Goal: Browse casually: Explore the website without a specific task or goal

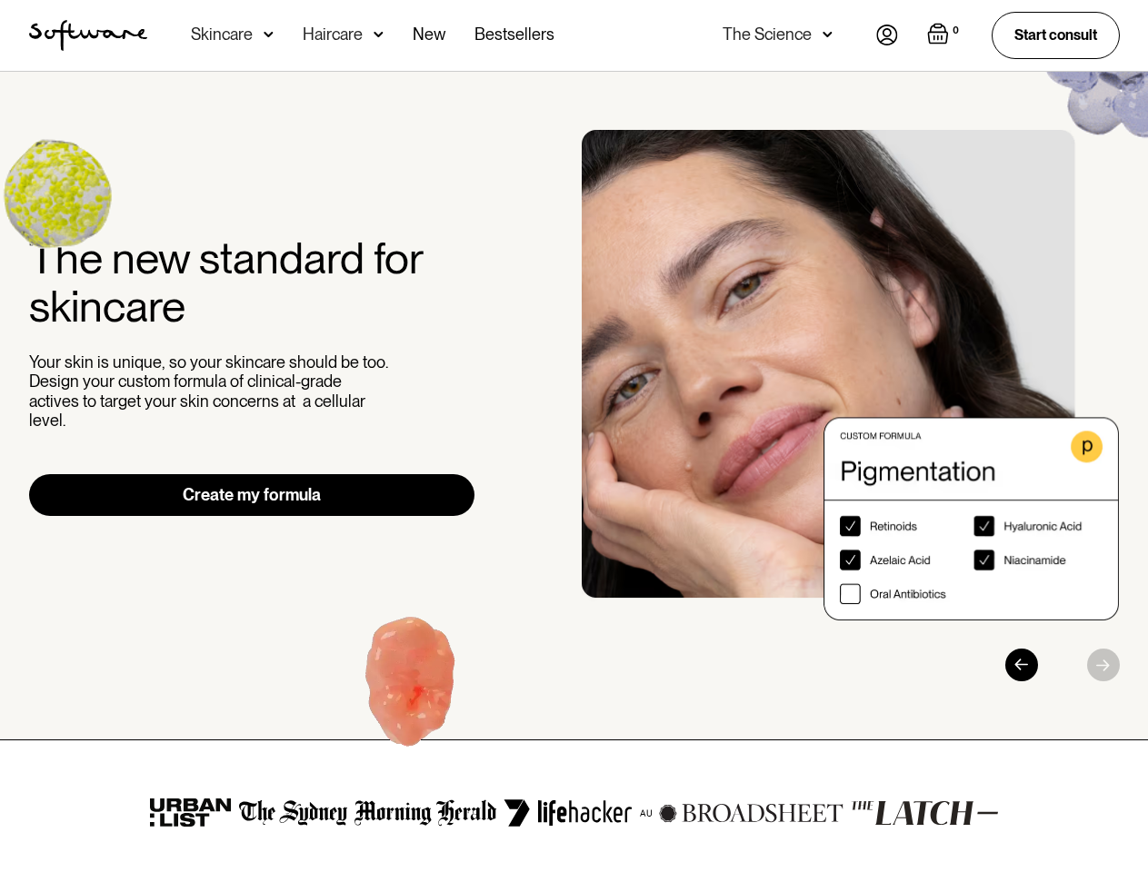
click at [573, 436] on div "The new standard for skincare Your skin is unique, so your skincare should be t…" at bounding box center [574, 406] width 1134 height 552
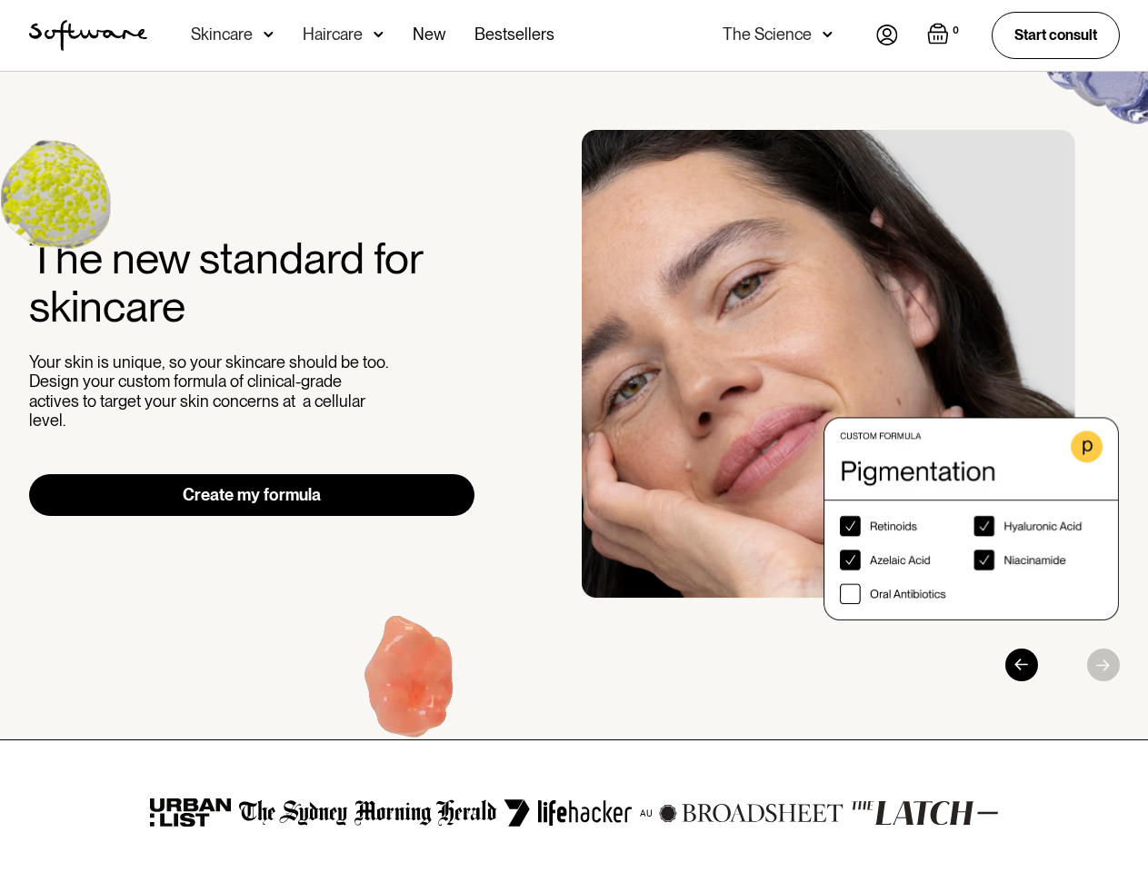
click at [232, 35] on div "Skincare" at bounding box center [222, 34] width 62 height 18
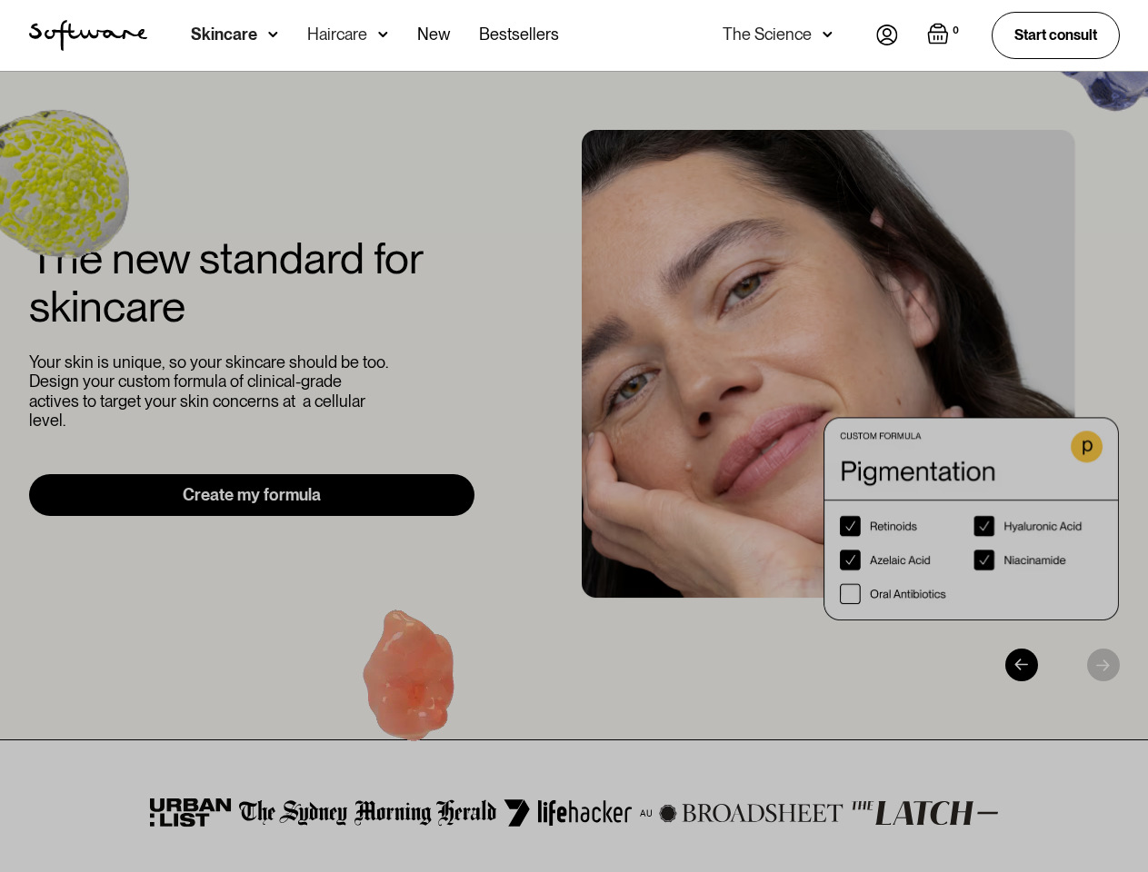
click at [342, 35] on div "Haircare" at bounding box center [337, 34] width 60 height 18
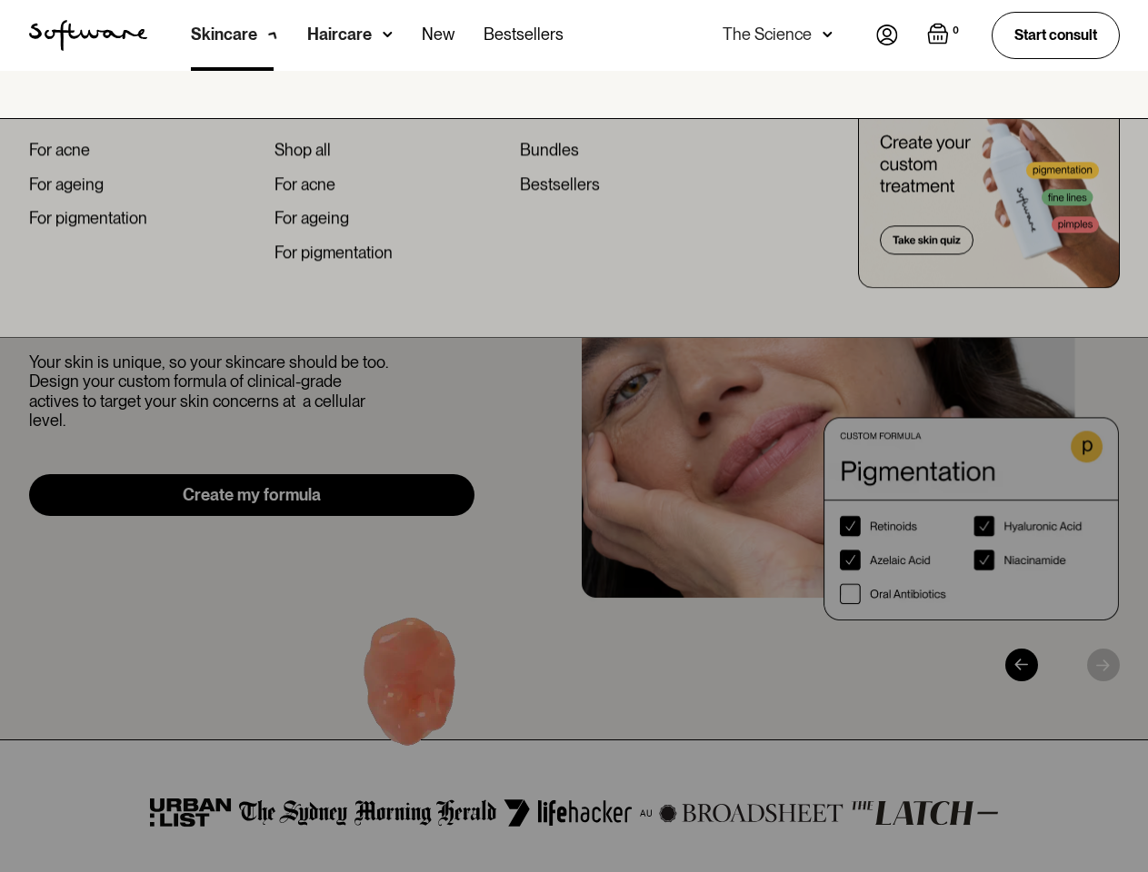
click at [776, 35] on div "The Science" at bounding box center [766, 34] width 89 height 18
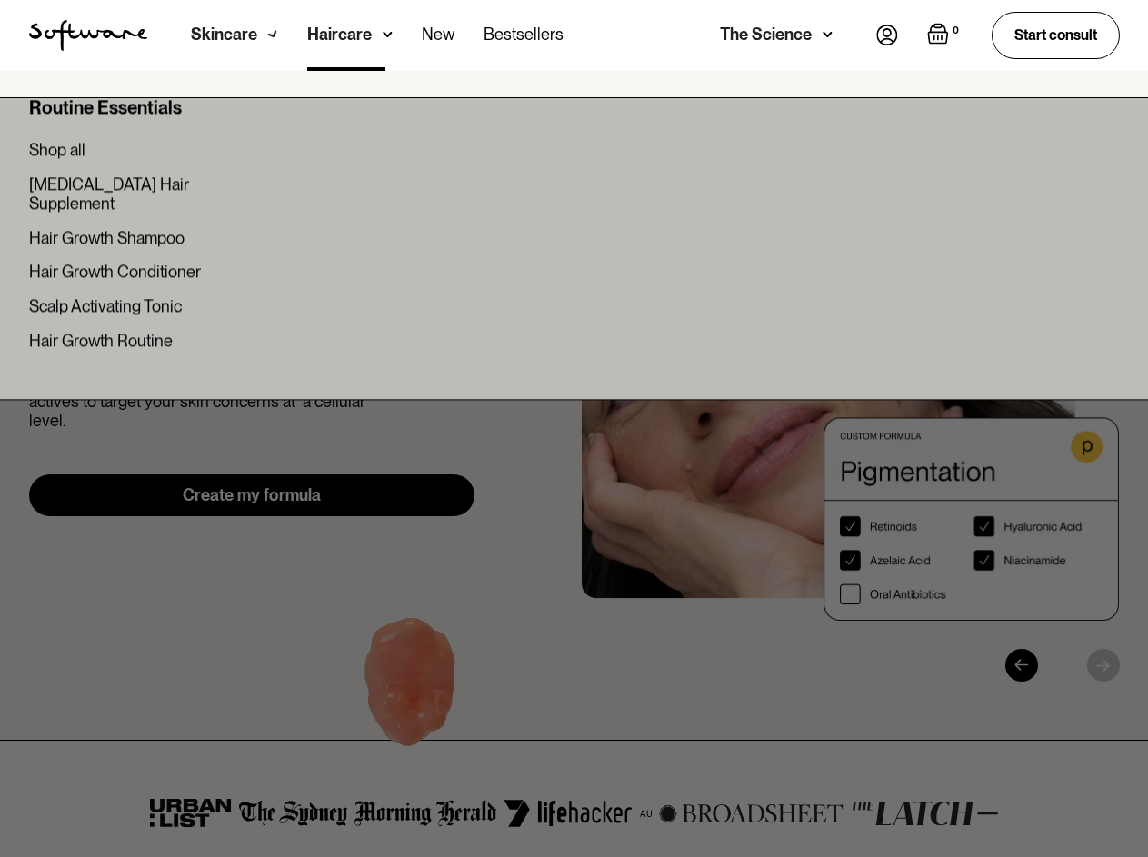
click at [942, 35] on img "Open empty cart" at bounding box center [938, 34] width 22 height 22
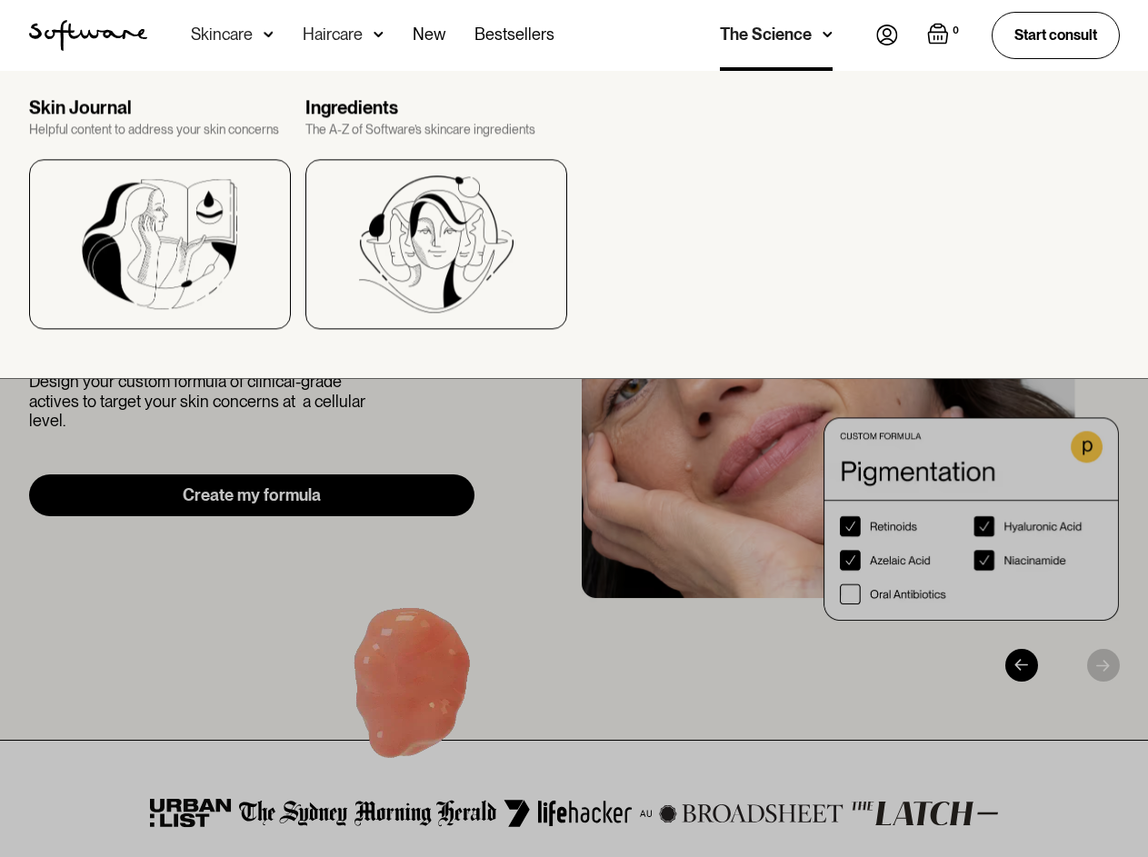
click at [850, 350] on div "Your cart is empty Let’s create your routine" at bounding box center [943, 222] width 463 height 254
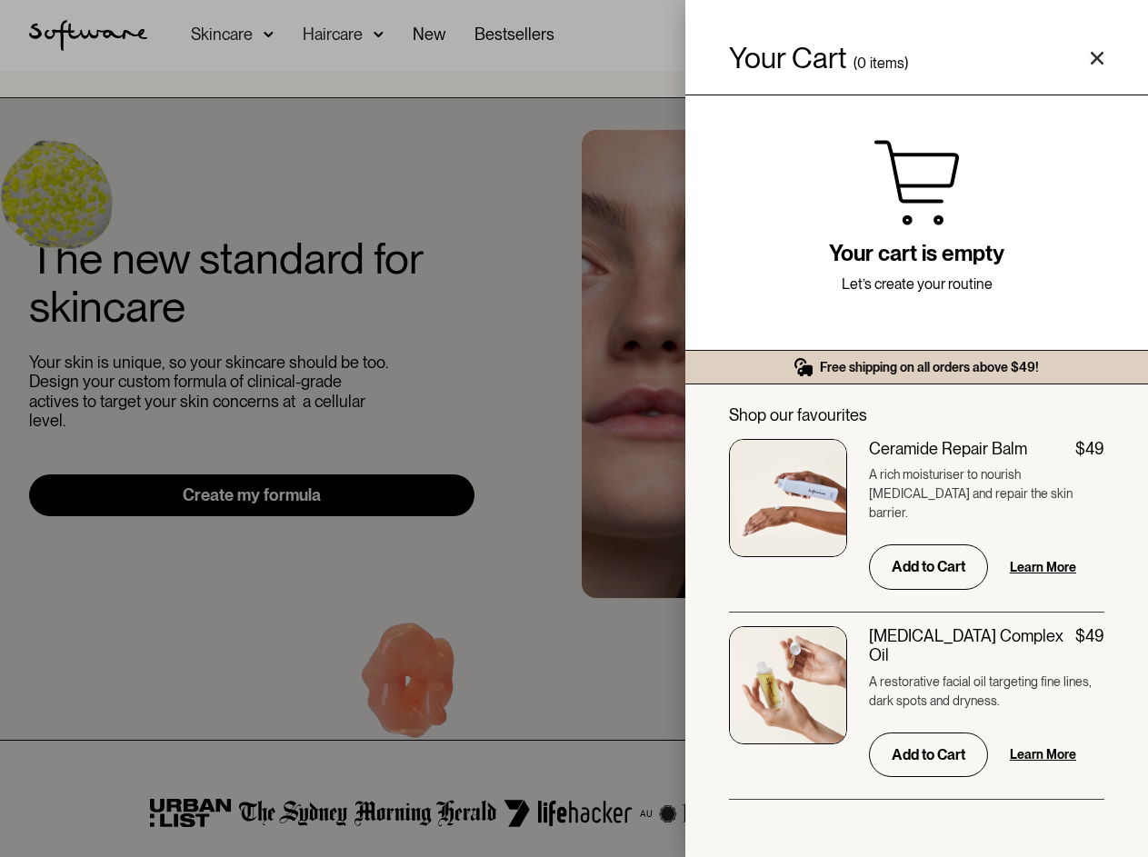
click at [1041, 665] on div "[MEDICAL_DATA] Complex Oil $49" at bounding box center [986, 645] width 235 height 39
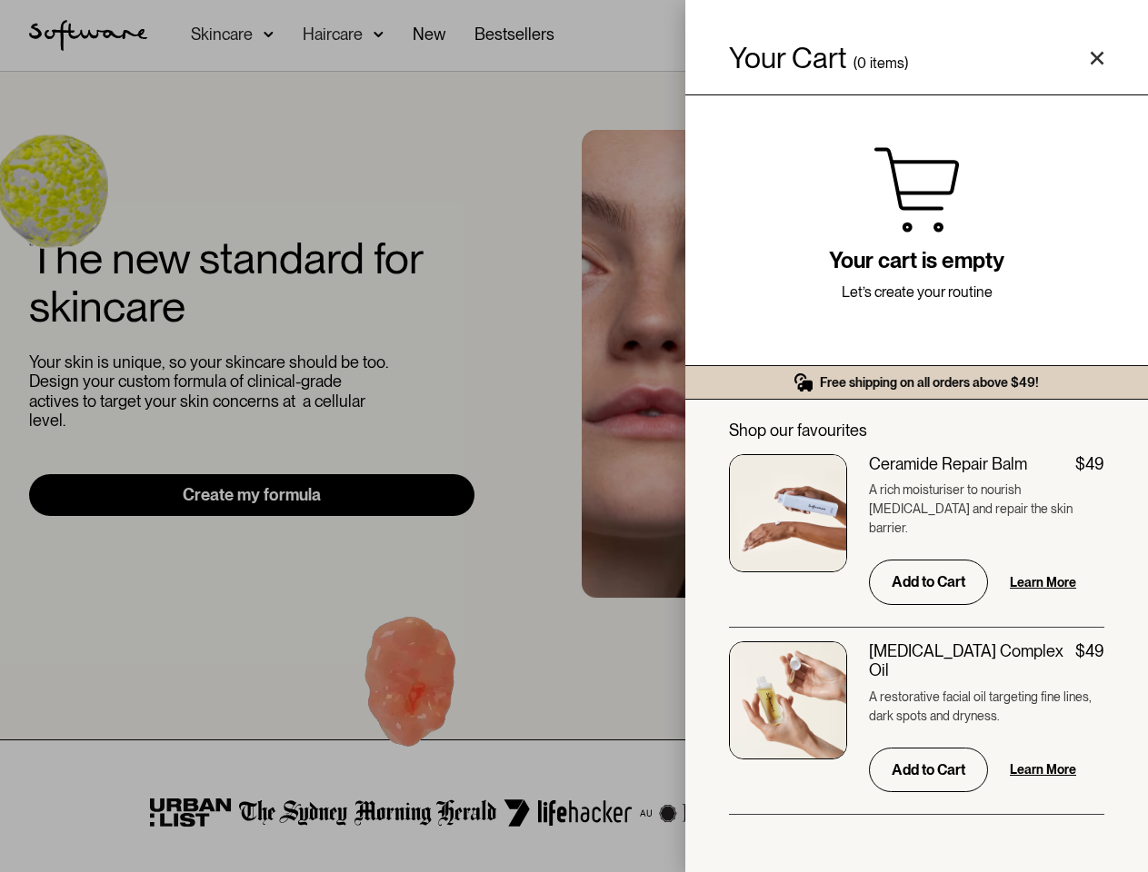
click at [1103, 661] on div "$49" at bounding box center [1089, 652] width 29 height 20
